Goal: Task Accomplishment & Management: Manage account settings

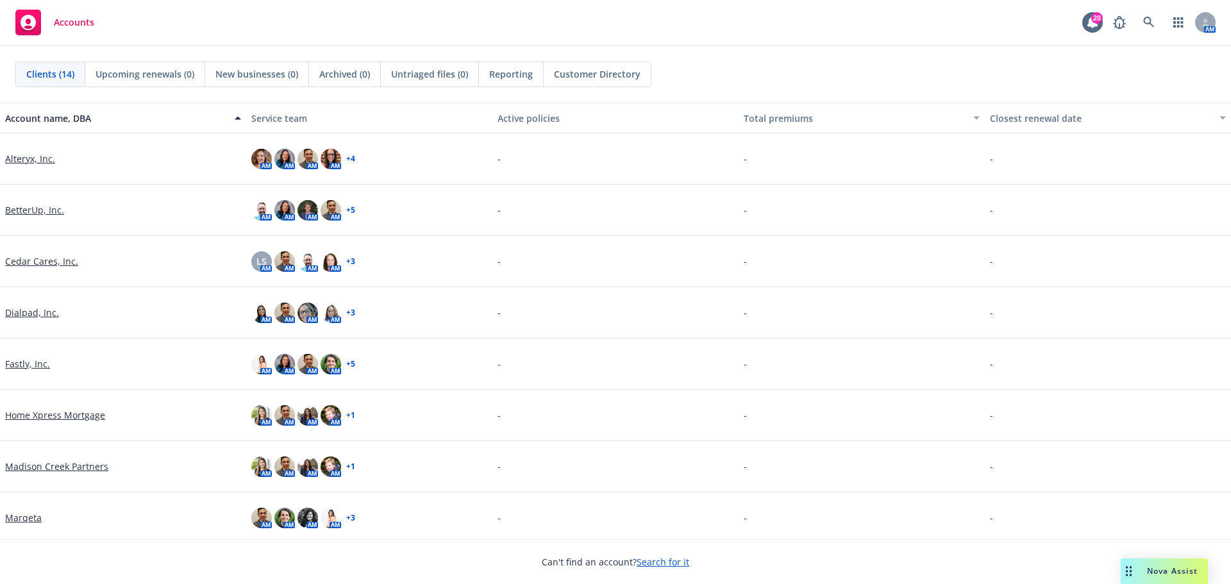
click at [1148, 519] on div "-" at bounding box center [1108, 517] width 246 height 51
